Goal: Obtain resource: Obtain resource

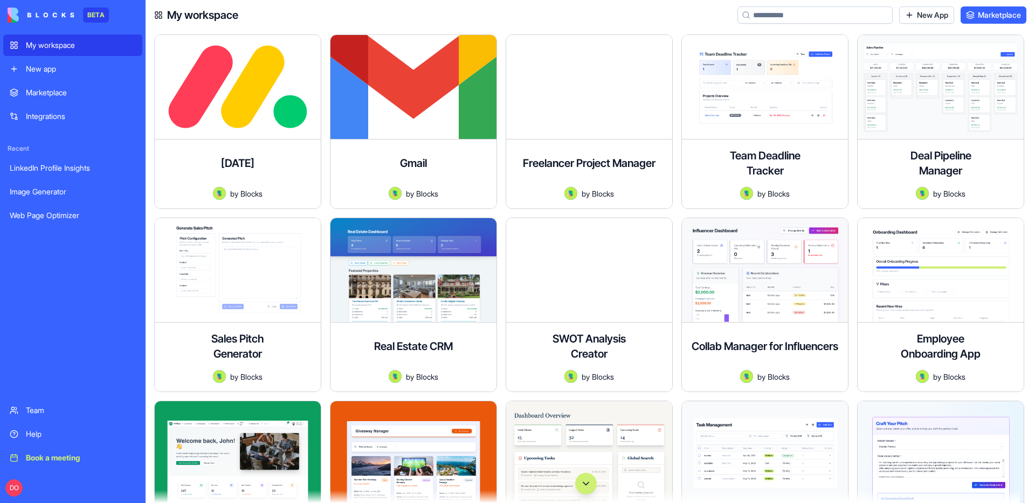
click at [797, 19] on input at bounding box center [814, 14] width 155 height 17
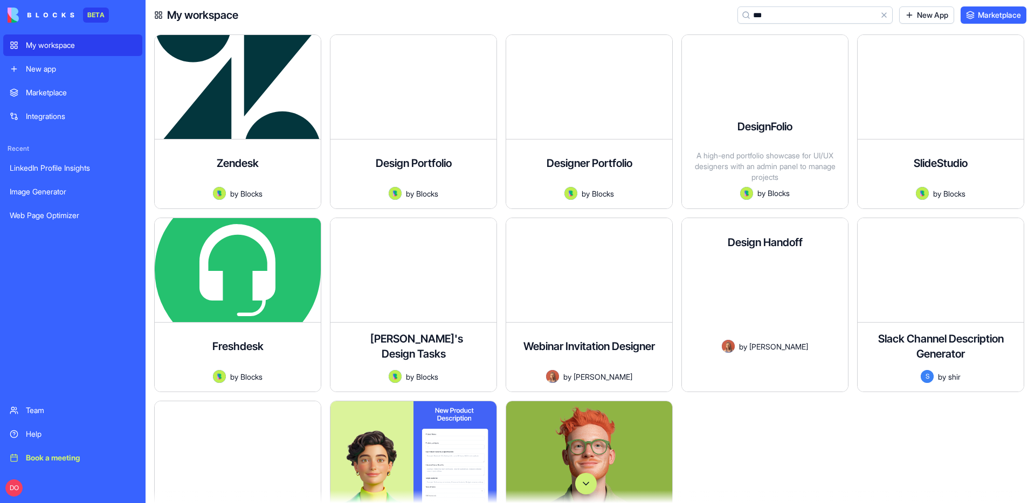
type input "***"
click at [767, 381] on button "Launch" at bounding box center [751, 373] width 123 height 22
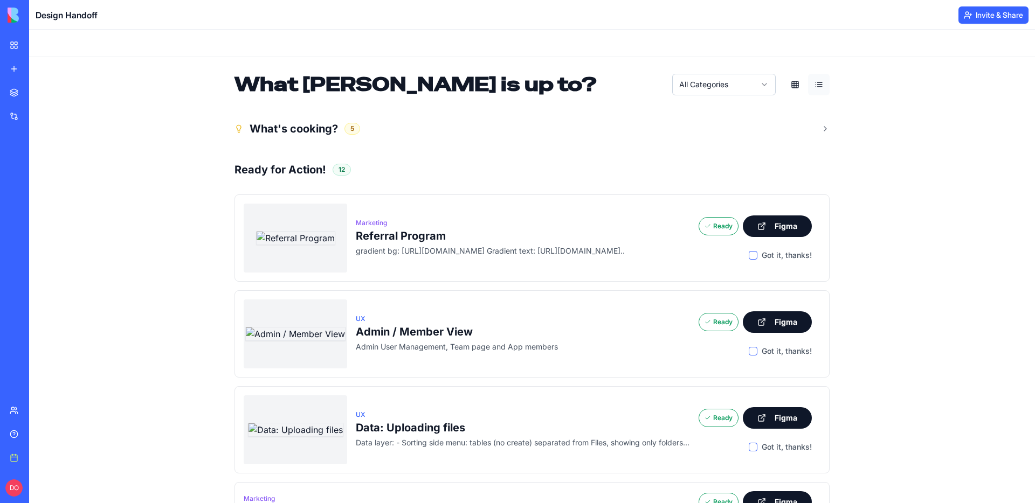
click at [592, 229] on h3 "Referral Program" at bounding box center [523, 236] width 334 height 15
click at [578, 258] on div "Marketing Referral Program gradient bg: [URL][DOMAIN_NAME] Gradient text: [URL]…" at bounding box center [523, 238] width 334 height 45
click at [309, 243] on img at bounding box center [295, 238] width 79 height 14
click at [368, 224] on span "Marketing" at bounding box center [371, 223] width 31 height 9
click at [405, 251] on p "gradient bg: [URL][DOMAIN_NAME] Gradient text: [URL][DOMAIN_NAME].." at bounding box center [523, 251] width 334 height 11
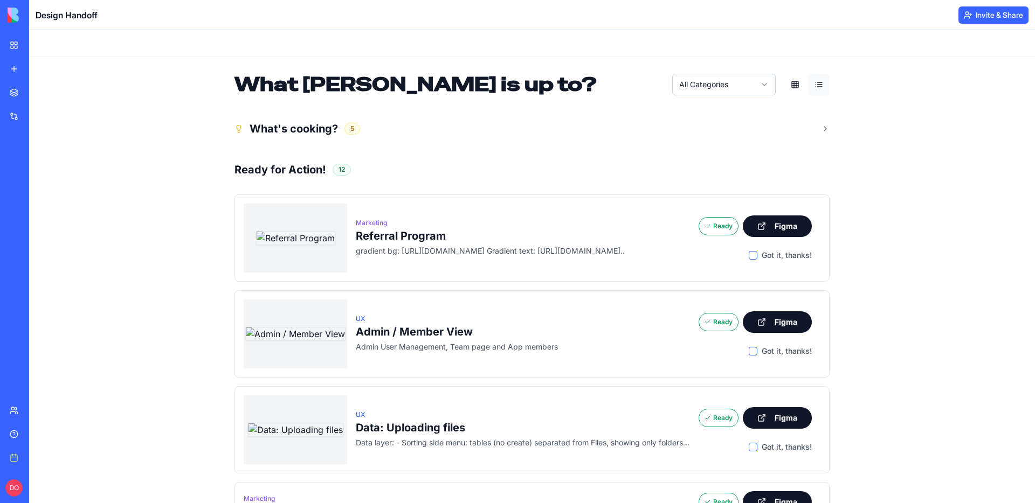
click at [521, 241] on h3 "Referral Program" at bounding box center [523, 236] width 334 height 15
click at [781, 223] on button "Figma" at bounding box center [777, 227] width 69 height 22
click at [543, 224] on div "Marketing Referral Program" at bounding box center [523, 230] width 334 height 28
click at [491, 229] on h3 "Referral Program" at bounding box center [523, 236] width 334 height 15
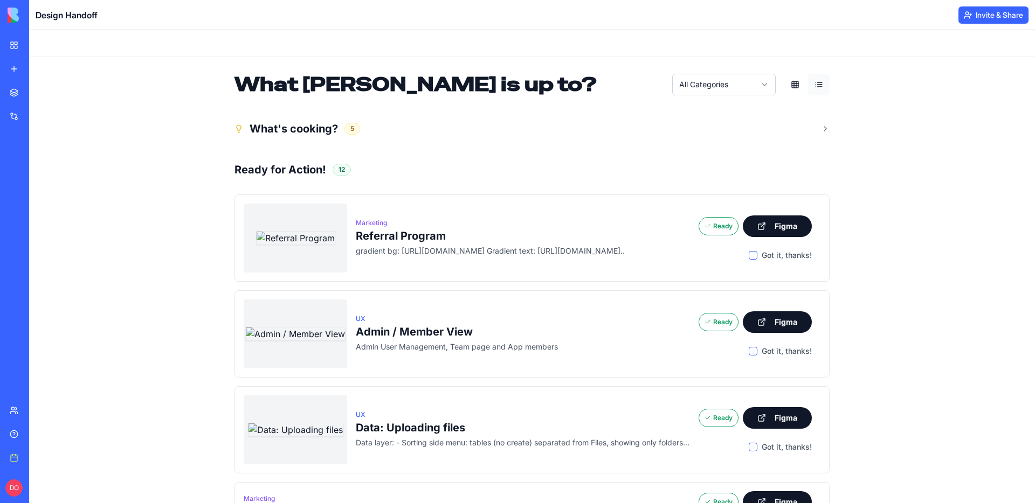
click at [399, 223] on div "Marketing Referral Program" at bounding box center [523, 230] width 334 height 28
click at [287, 174] on h3 "Ready for Action!" at bounding box center [280, 169] width 92 height 15
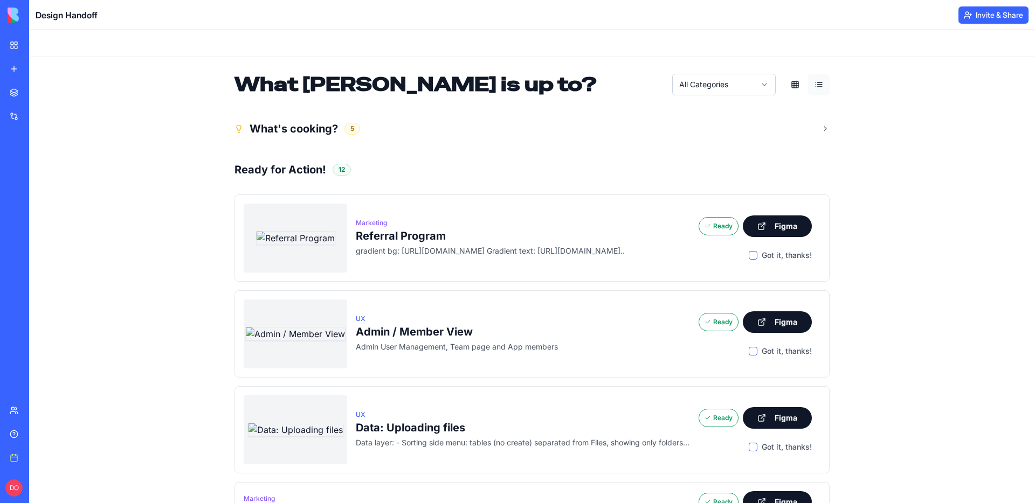
click at [306, 231] on img at bounding box center [295, 238] width 79 height 14
drag, startPoint x: 364, startPoint y: 248, endPoint x: 528, endPoint y: 176, distance: 178.4
click at [364, 248] on p "gradient bg: [URL][DOMAIN_NAME] Gradient text: [URL][DOMAIN_NAME].." at bounding box center [523, 251] width 334 height 11
